Goal: Navigation & Orientation: Find specific page/section

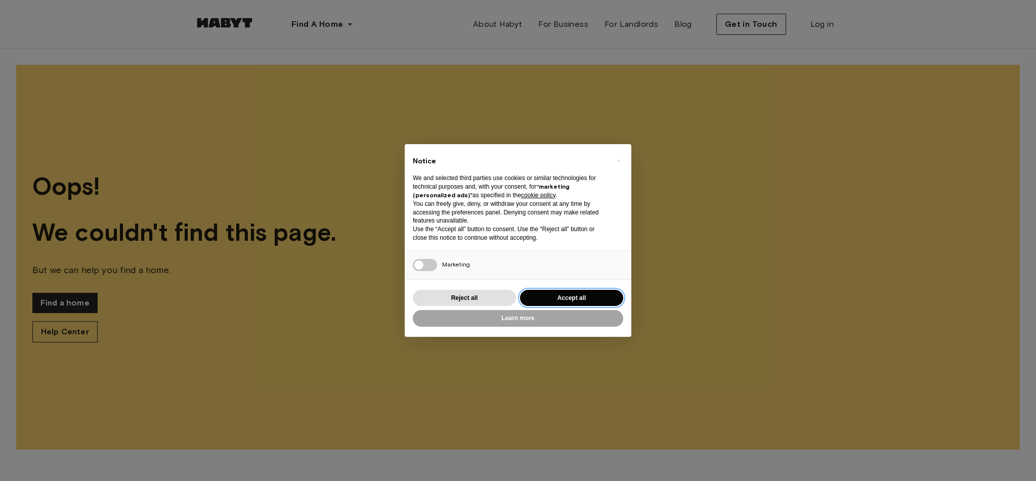
click at [582, 299] on button "Accept all" at bounding box center [571, 298] width 103 height 17
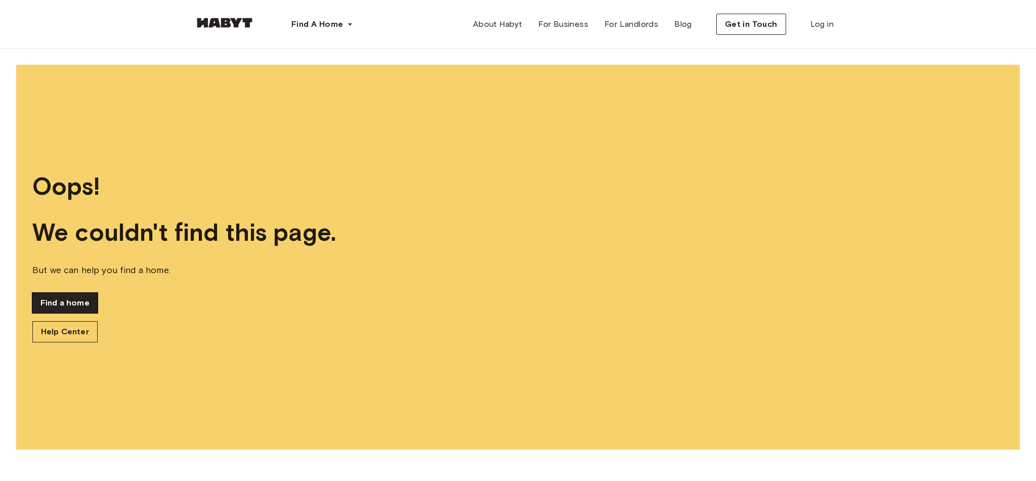
click at [57, 299] on link "Find a home" at bounding box center [64, 303] width 65 height 20
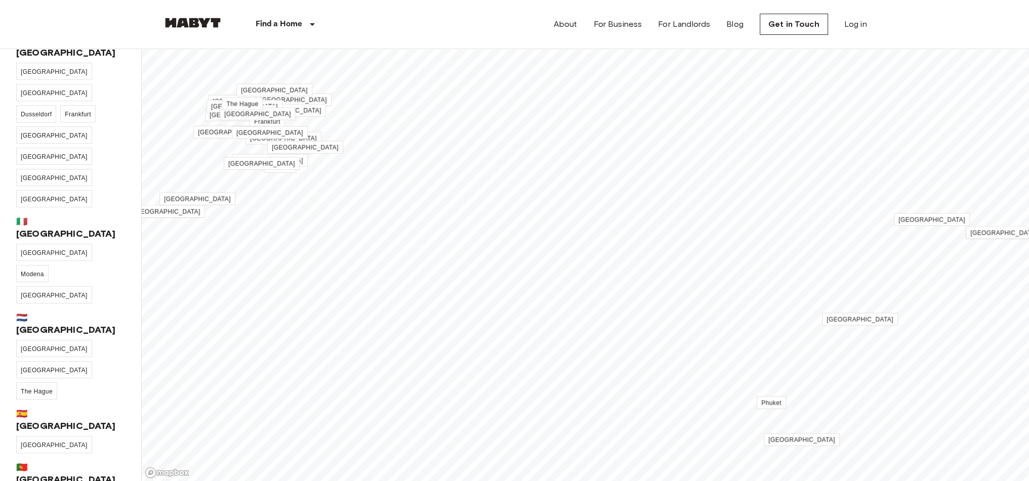
scroll to position [202, 0]
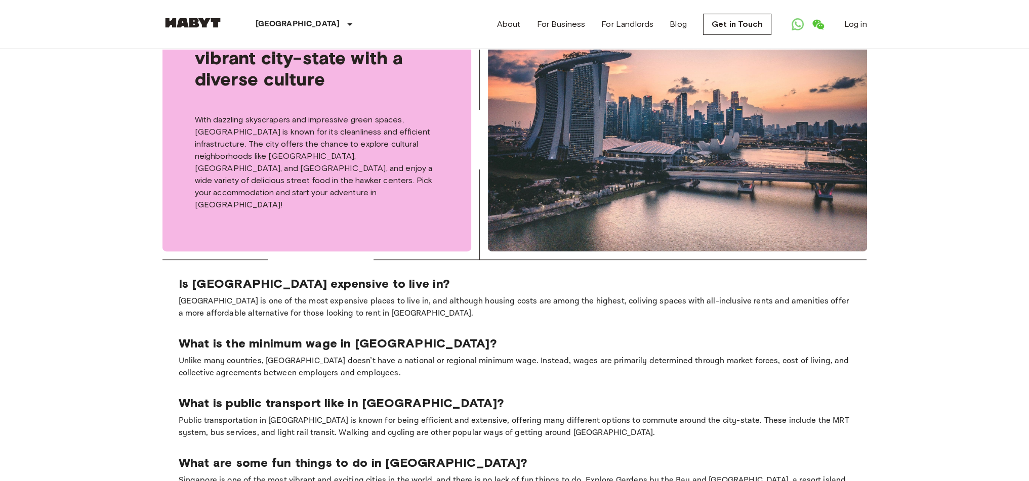
scroll to position [658, 0]
